Goal: Task Accomplishment & Management: Complete application form

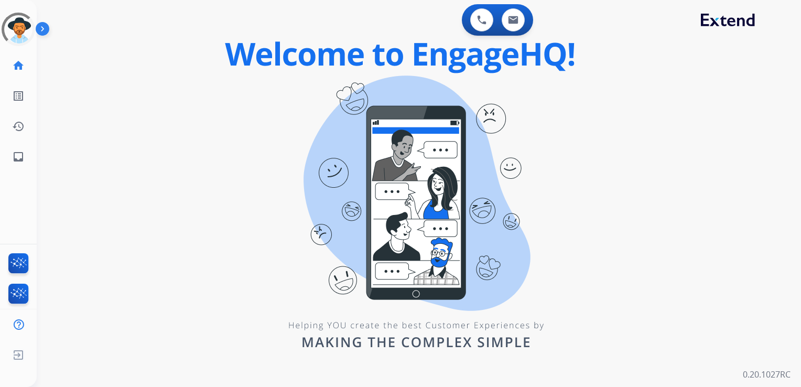
drag, startPoint x: 182, startPoint y: 345, endPoint x: 173, endPoint y: 342, distance: 10.4
click at [182, 345] on div "0 Voice Interactions 0 Email Interactions swap_horiz Break voice bridge close_f…" at bounding box center [419, 193] width 765 height 387
click at [152, 328] on div "0 Voice Interactions 0 Email Interactions swap_horiz Break voice bridge close_f…" at bounding box center [419, 193] width 765 height 387
click at [107, 276] on div "0 Voice Interactions 0 Email Interactions swap_horiz Break voice bridge close_f…" at bounding box center [419, 193] width 765 height 387
drag, startPoint x: 83, startPoint y: 200, endPoint x: 81, endPoint y: 195, distance: 5.6
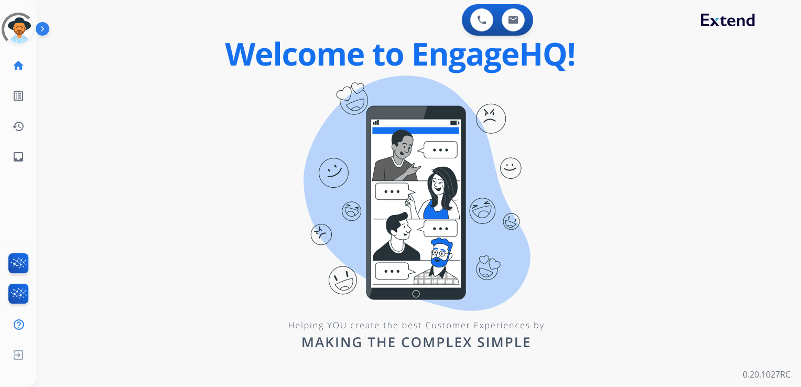
click at [82, 200] on div "0 Voice Interactions 0 Email Interactions swap_horiz Break voice bridge close_f…" at bounding box center [419, 193] width 765 height 387
click at [24, 155] on mat-icon "inbox" at bounding box center [18, 157] width 13 height 13
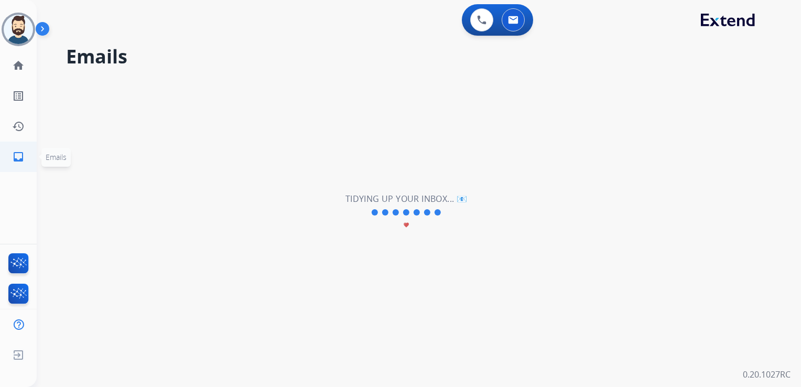
click at [22, 155] on mat-icon "inbox" at bounding box center [18, 157] width 13 height 13
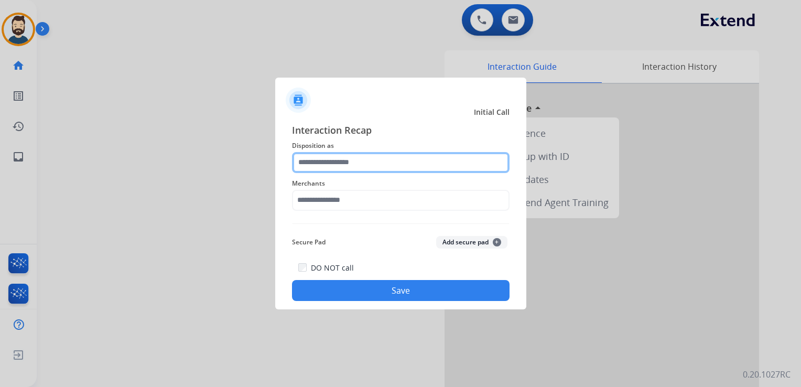
click at [342, 155] on input "text" at bounding box center [401, 162] width 218 height 21
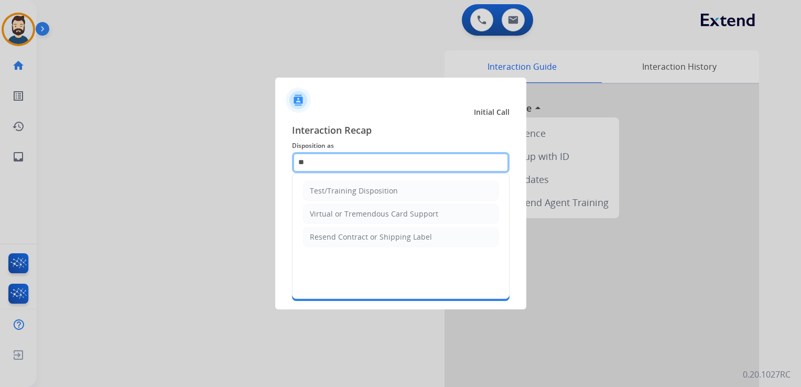
type input "*"
drag, startPoint x: 343, startPoint y: 155, endPoint x: 289, endPoint y: 179, distance: 59.4
click at [0, 150] on app-contact-recap-modal "Initial Call Interaction Recap Disposition as * Test/Training Disposition Virtu…" at bounding box center [0, 193] width 0 height 387
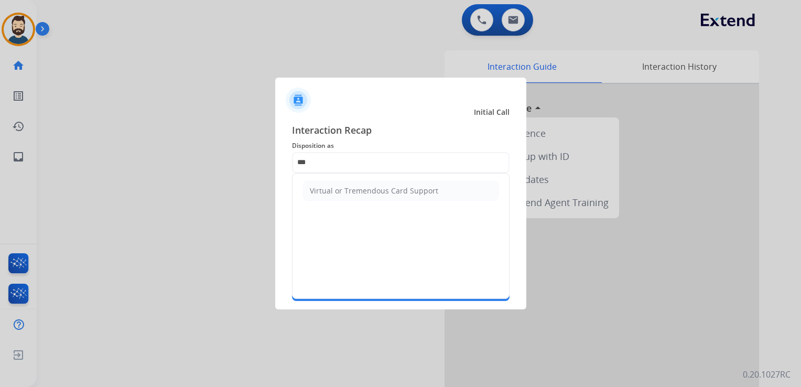
click at [353, 186] on div "Virtual or Tremendous Card Support" at bounding box center [374, 191] width 128 height 10
type input "**********"
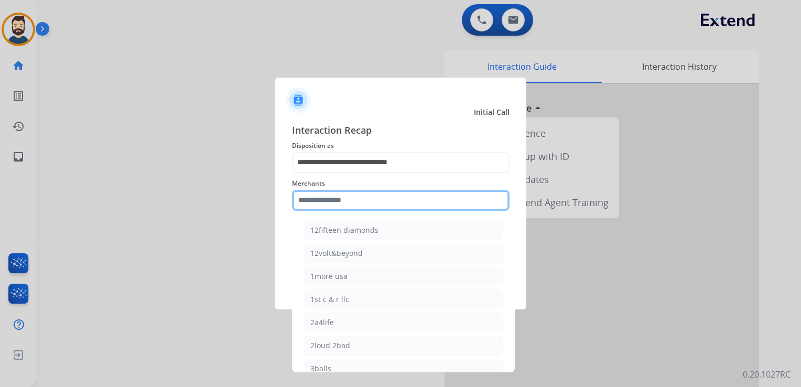
click at [352, 206] on input "text" at bounding box center [401, 200] width 218 height 21
paste input "**********"
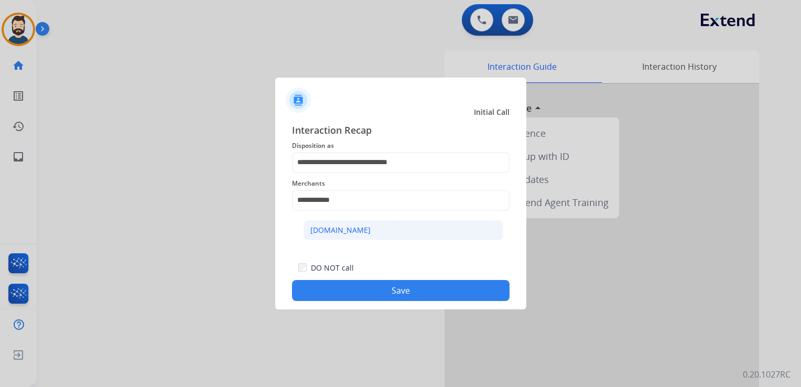
click at [338, 231] on div "[DOMAIN_NAME]" at bounding box center [340, 230] width 60 height 10
type input "**********"
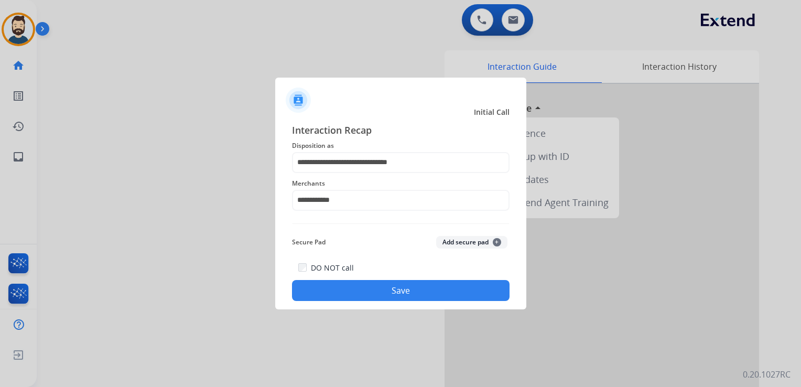
click at [368, 285] on button "Save" at bounding box center [401, 290] width 218 height 21
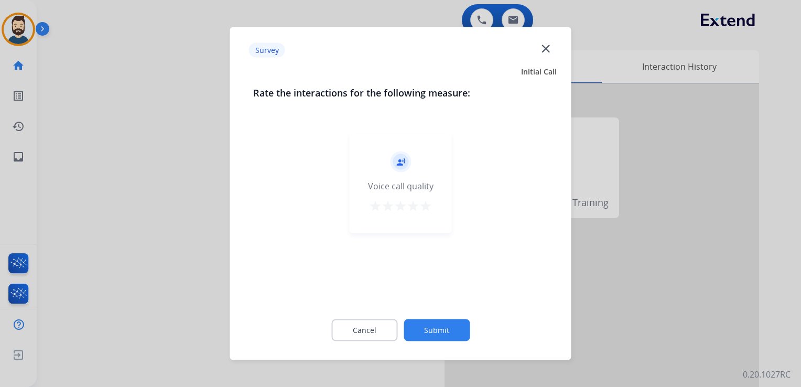
click at [426, 207] on mat-icon "star" at bounding box center [426, 206] width 13 height 13
click at [446, 323] on button "Submit" at bounding box center [437, 330] width 66 height 22
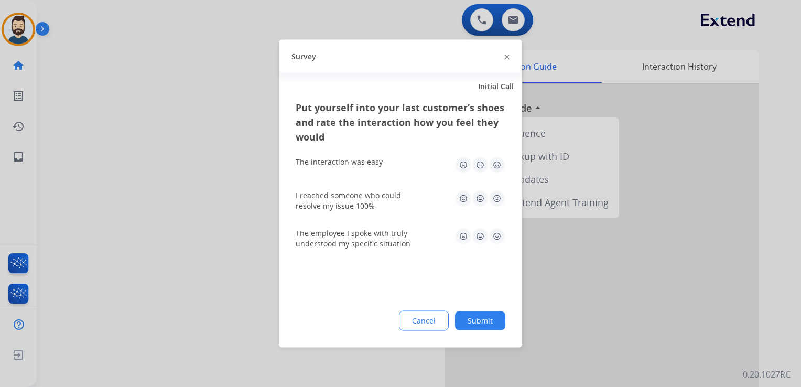
drag, startPoint x: 493, startPoint y: 163, endPoint x: 497, endPoint y: 171, distance: 9.2
click at [493, 163] on img at bounding box center [497, 165] width 17 height 17
drag, startPoint x: 495, startPoint y: 198, endPoint x: 498, endPoint y: 228, distance: 30.5
click at [495, 198] on img at bounding box center [497, 198] width 17 height 17
click at [498, 238] on img at bounding box center [497, 236] width 17 height 17
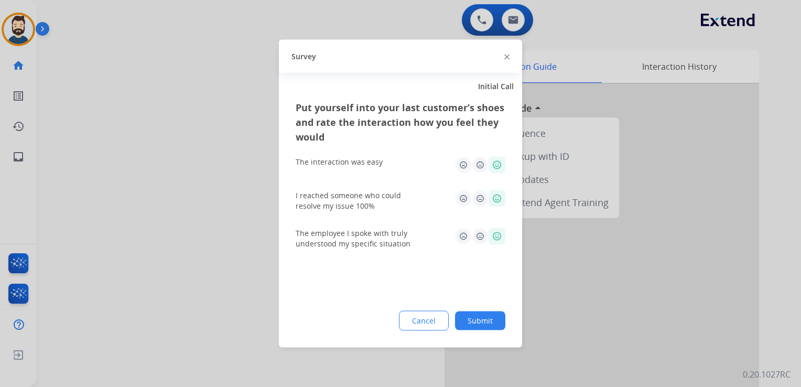
drag, startPoint x: 492, startPoint y: 314, endPoint x: 467, endPoint y: 293, distance: 32.4
click at [492, 314] on button "Submit" at bounding box center [480, 321] width 50 height 19
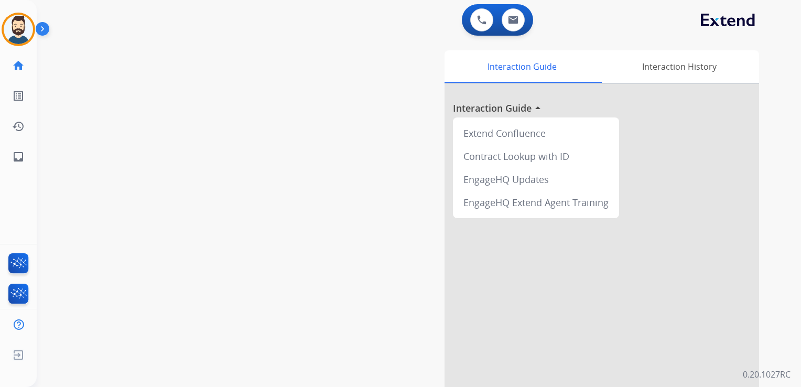
drag, startPoint x: 226, startPoint y: 179, endPoint x: 112, endPoint y: 159, distance: 115.5
click at [220, 178] on div "swap_horiz Break voice bridge close_fullscreen Connect 3-Way Call merge_type Se…" at bounding box center [406, 256] width 739 height 437
click at [15, 156] on mat-icon "inbox" at bounding box center [18, 157] width 13 height 13
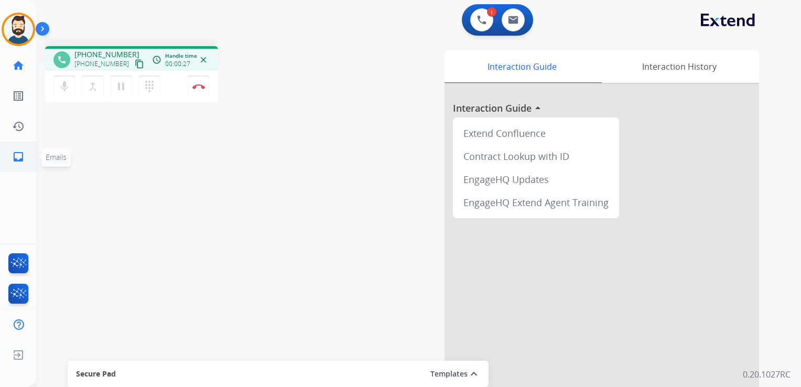
click at [16, 159] on mat-icon "inbox" at bounding box center [18, 157] width 13 height 13
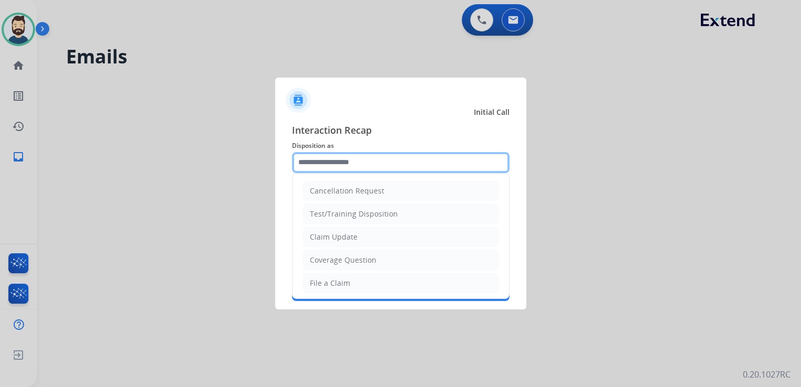
click at [344, 163] on input "text" at bounding box center [401, 162] width 218 height 21
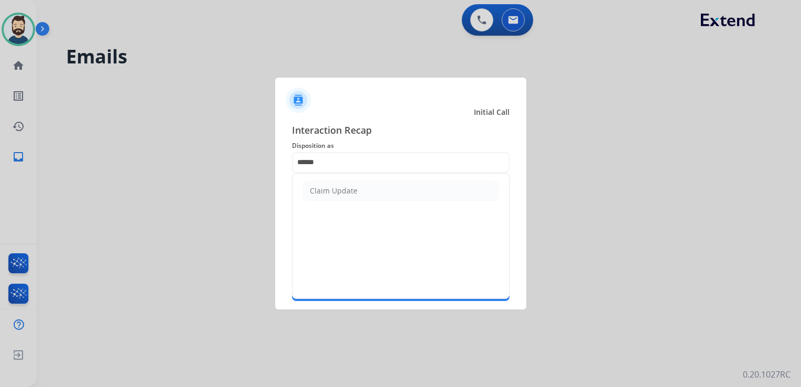
click at [351, 187] on div "Claim Update" at bounding box center [334, 191] width 48 height 10
type input "**********"
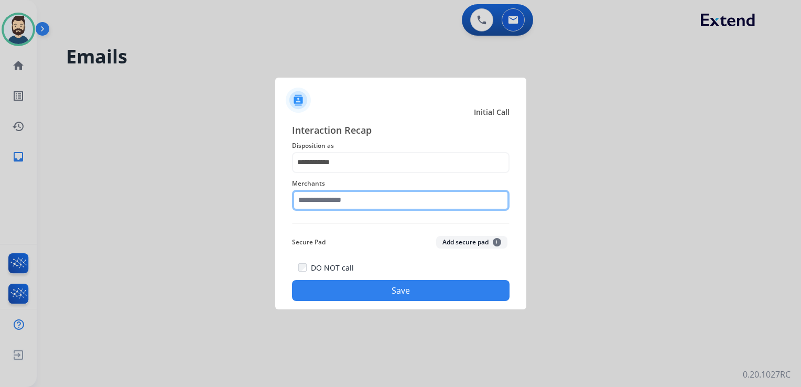
click at [371, 202] on input "text" at bounding box center [401, 200] width 218 height 21
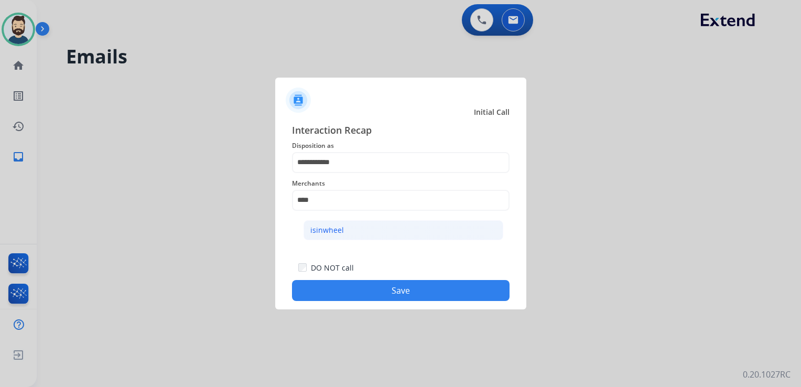
click at [333, 224] on li "isinwheel" at bounding box center [404, 230] width 200 height 20
type input "*********"
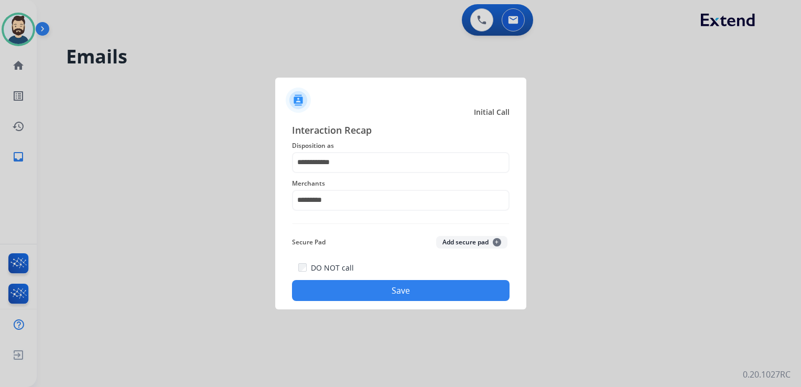
click at [347, 285] on button "Save" at bounding box center [401, 290] width 218 height 21
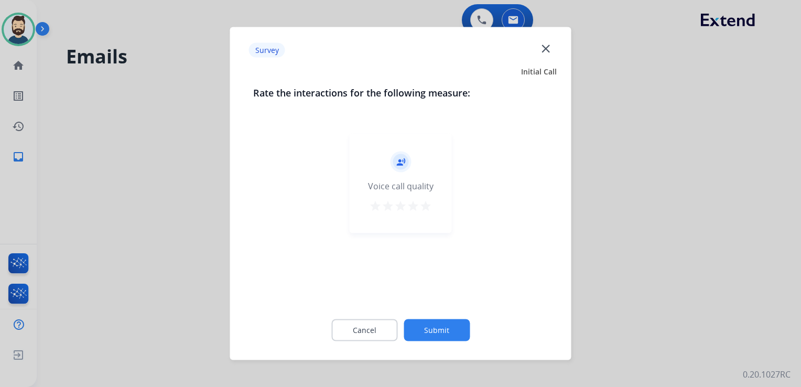
click at [425, 202] on mat-icon "star" at bounding box center [426, 206] width 13 height 13
click at [443, 325] on button "Submit" at bounding box center [437, 330] width 66 height 22
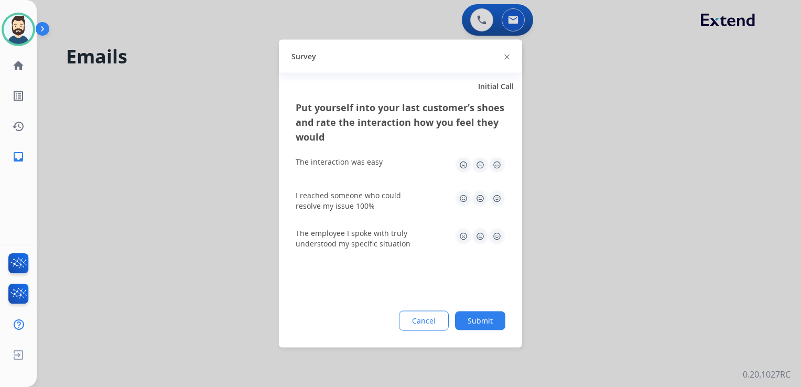
click at [497, 163] on img at bounding box center [497, 165] width 17 height 17
click at [498, 196] on img at bounding box center [497, 198] width 17 height 17
drag, startPoint x: 497, startPoint y: 236, endPoint x: 495, endPoint y: 251, distance: 14.8
click at [497, 237] on img at bounding box center [497, 236] width 17 height 17
click at [488, 312] on button "Submit" at bounding box center [480, 321] width 50 height 19
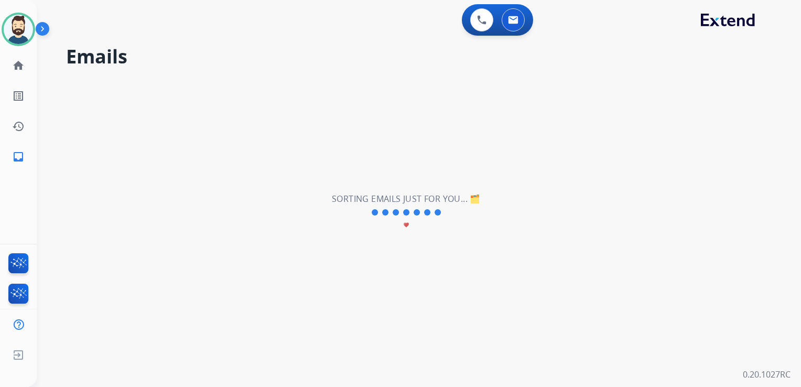
drag, startPoint x: 285, startPoint y: 194, endPoint x: 241, endPoint y: 186, distance: 44.7
click at [285, 194] on div "**********" at bounding box center [406, 212] width 739 height 349
